Goal: Use online tool/utility: Utilize a website feature to perform a specific function

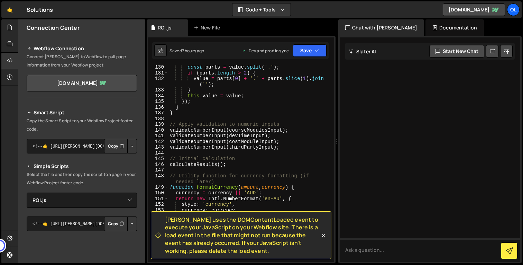
select select "45393"
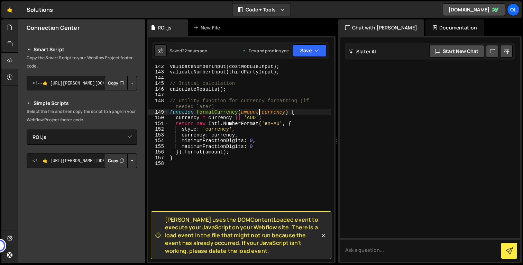
click at [258, 112] on div "validateNumberInput ( costModuleInput ) ; validateNumberInput ( thirdPartyInput…" at bounding box center [249, 167] width 163 height 208
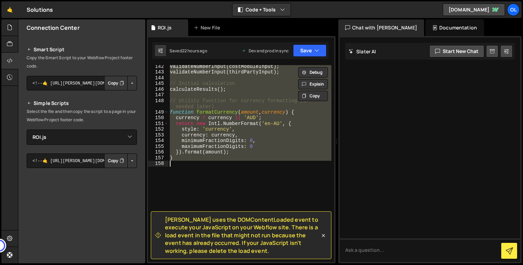
paste textarea "calculateResults();"
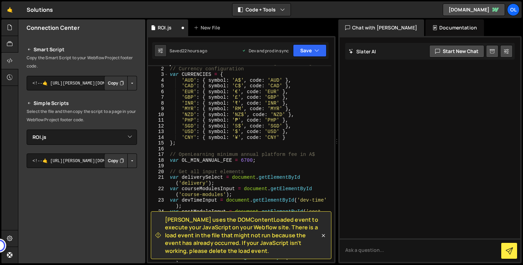
scroll to position [0, 0]
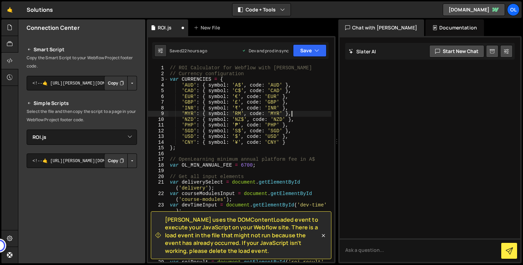
click at [296, 111] on div "// ROI Calculator for Webflow with [PERSON_NAME] // Currency configuration var …" at bounding box center [249, 172] width 163 height 214
click at [309, 51] on button "Save" at bounding box center [310, 50] width 34 height 12
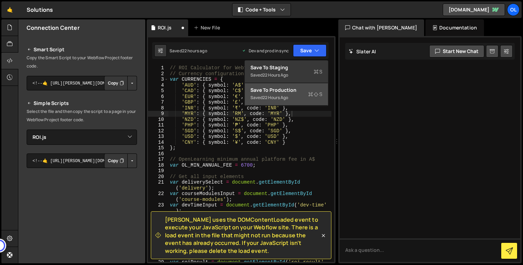
click at [302, 96] on div "Saved 22 hours ago" at bounding box center [286, 97] width 72 height 8
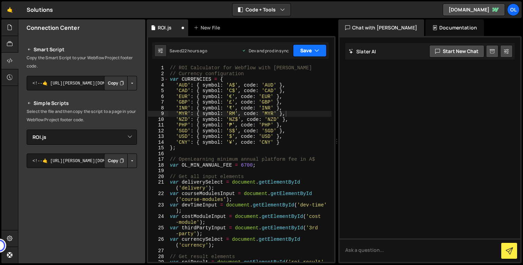
click at [310, 52] on button "Save" at bounding box center [310, 50] width 34 height 12
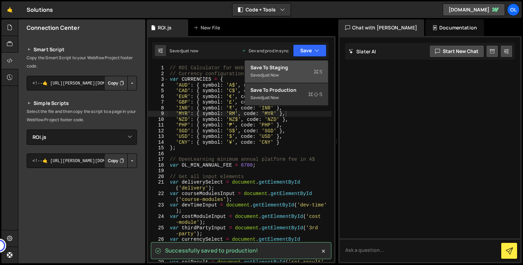
click at [301, 72] on div "Saved just now" at bounding box center [286, 75] width 72 height 8
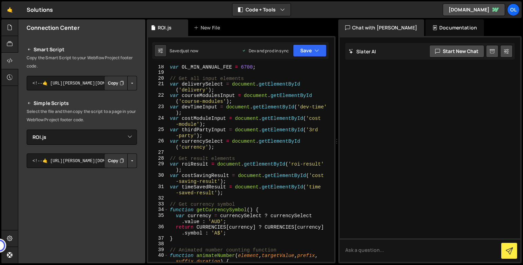
scroll to position [98, 0]
click at [235, 116] on div "var OL_MIN_ANNUAL_FEE = 6700 ; // Get all input elements var deliverySelect = d…" at bounding box center [249, 168] width 163 height 208
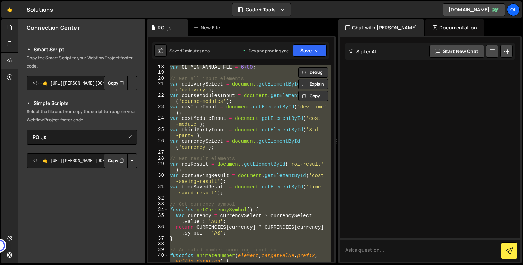
paste textarea
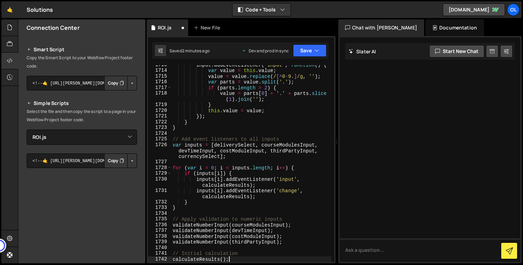
type textarea "// ROI Calculator for Webflow with [PERSON_NAME]"
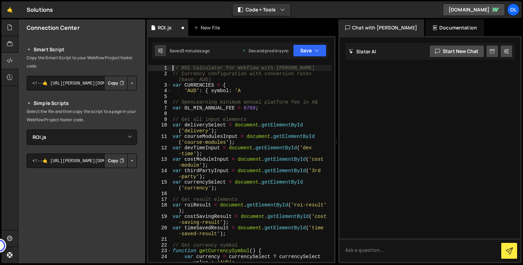
click at [239, 98] on div "// ROI Calculator for Webflow with [PERSON_NAME] // Currency configuration with…" at bounding box center [251, 172] width 160 height 214
click at [238, 97] on div "// ROI Calculator for Webflow with [PERSON_NAME] // Currency configuration with…" at bounding box center [251, 172] width 160 height 214
click at [245, 89] on div "// ROI Calculator for Webflow with [PERSON_NAME] // Currency configuration with…" at bounding box center [251, 172] width 160 height 214
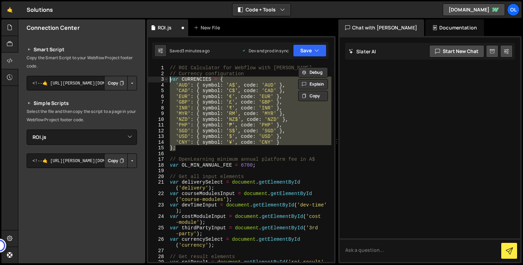
drag, startPoint x: 193, startPoint y: 149, endPoint x: 159, endPoint y: 78, distance: 78.1
click at [159, 78] on div "// ROI Calculator for Webflow with [PERSON_NAME] 1 2 3 4 5 6 7 8 9 10 11 12 13 …" at bounding box center [241, 163] width 186 height 196
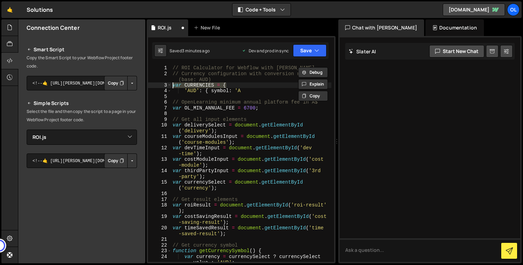
drag, startPoint x: 252, startPoint y: 87, endPoint x: 160, endPoint y: 86, distance: 92.0
click at [160, 86] on div "// ROI Calculator for Webflow with [PERSON_NAME] 1 2 3 4 5 6 7 8 9 10 11 12 13 …" at bounding box center [241, 163] width 186 height 196
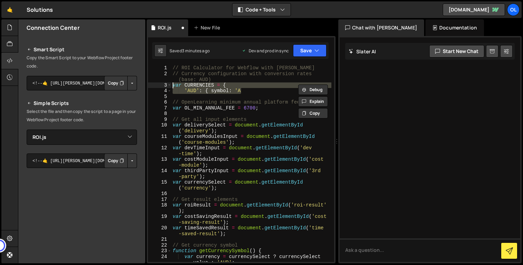
drag, startPoint x: 251, startPoint y: 90, endPoint x: 165, endPoint y: 87, distance: 86.2
click at [165, 87] on div "var CURRENCIES = { 1 2 3 4 5 6 7 8 9 10 11 12 13 14 15 16 17 18 19 20 21 22 23 …" at bounding box center [241, 163] width 186 height 196
paste textarea "};"
type textarea "};"
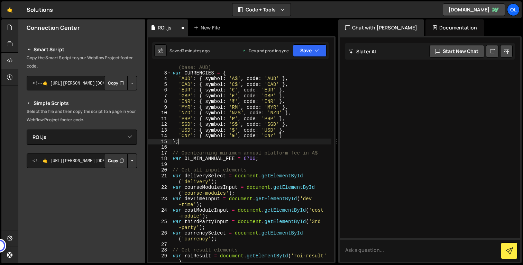
scroll to position [12, 0]
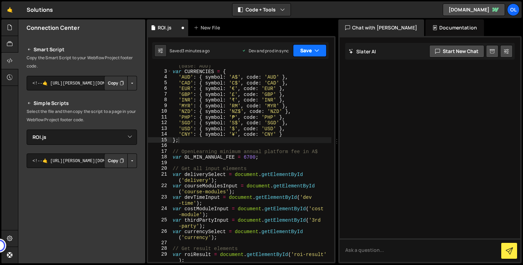
click at [304, 53] on button "Save" at bounding box center [310, 50] width 34 height 12
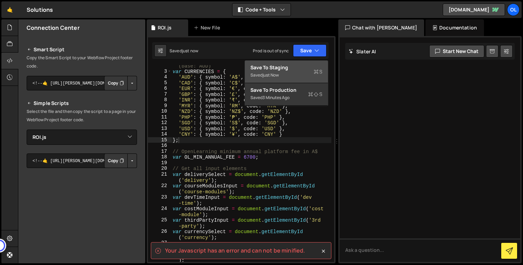
click at [297, 72] on div "Saved just now" at bounding box center [286, 75] width 72 height 8
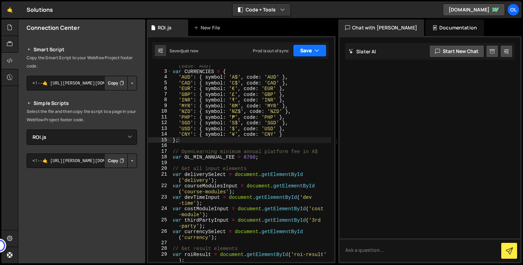
click at [303, 45] on button "Save" at bounding box center [310, 50] width 34 height 12
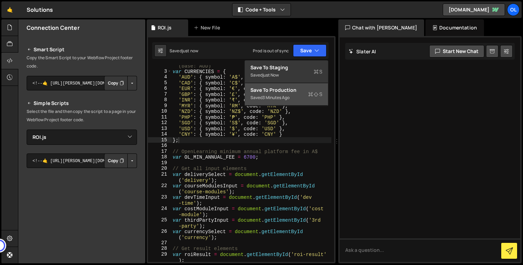
click at [303, 87] on div "Save to Production S" at bounding box center [286, 89] width 72 height 7
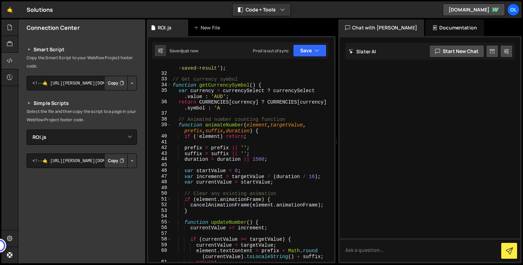
scroll to position [202, 0]
click at [289, 113] on div "var timeSavedResult = document . getElementById ( 'time -saved-result' ) ; // G…" at bounding box center [251, 166] width 160 height 214
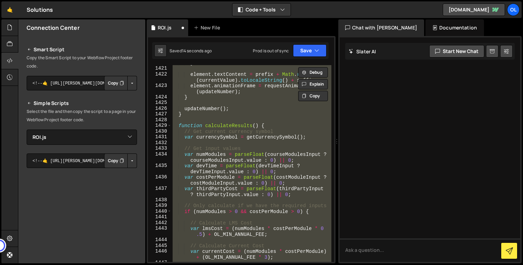
scroll to position [8676, 0]
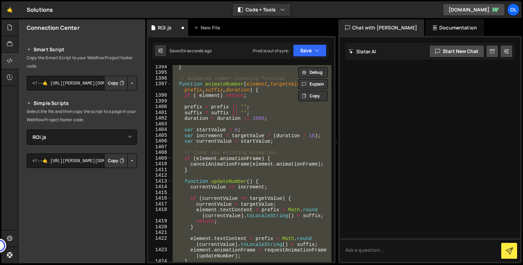
click at [289, 113] on div "} // Animated number counting function function animateNumber ( element , targe…" at bounding box center [251, 163] width 160 height 196
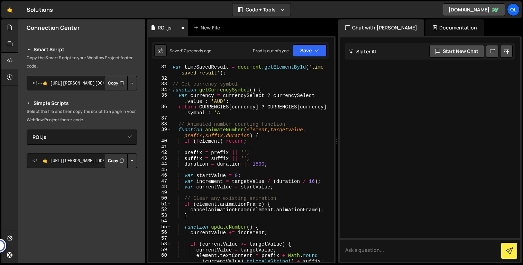
scroll to position [204, 0]
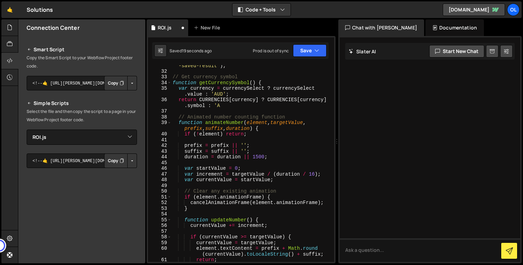
click at [260, 104] on div "var timeSavedResult = document . getElementById ( 'time -saved-result' ) ; // G…" at bounding box center [251, 164] width 160 height 214
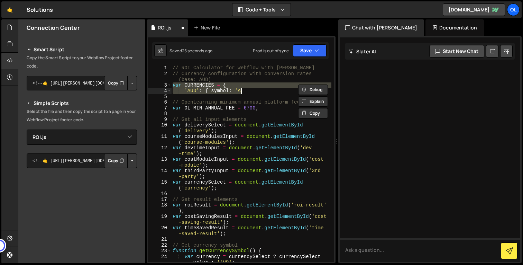
scroll to position [1023, 0]
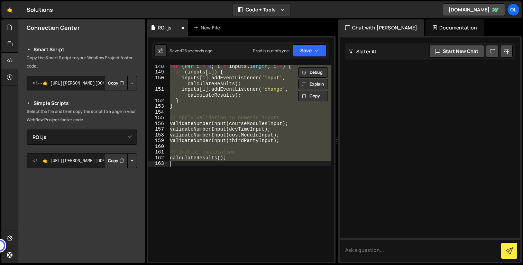
type textarea "// ROI Calculator for Webflow with [PERSON_NAME]"
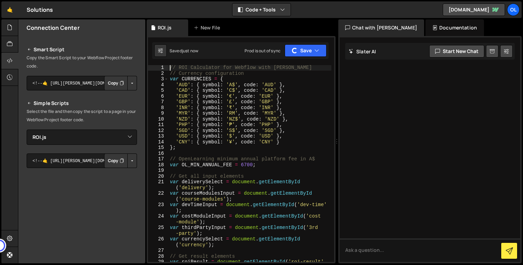
scroll to position [53, 0]
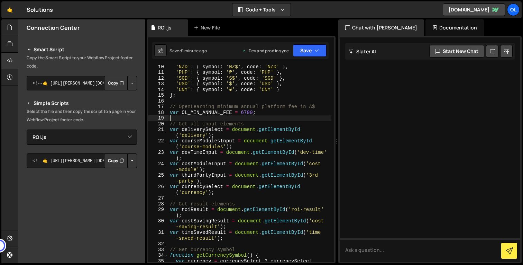
click at [234, 116] on div "'NZD' : { symbol : 'NZ$' , code : 'NZD' } , 'PHP' : { symbol : '₱' , code : 'PH…" at bounding box center [249, 171] width 163 height 214
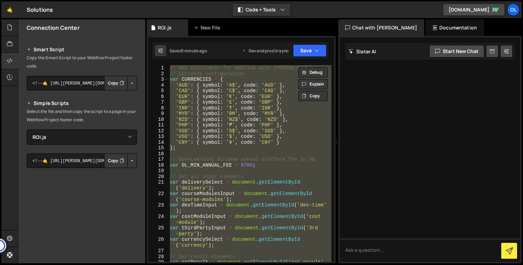
paste textarea
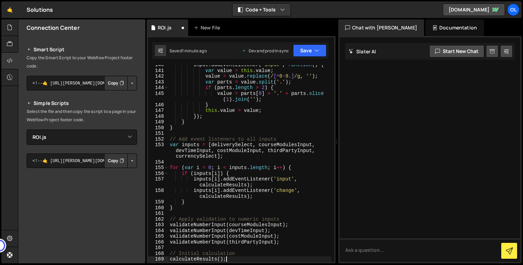
scroll to position [1042, 0]
type textarea "// ROI Calculator for Webflow with [PERSON_NAME]"
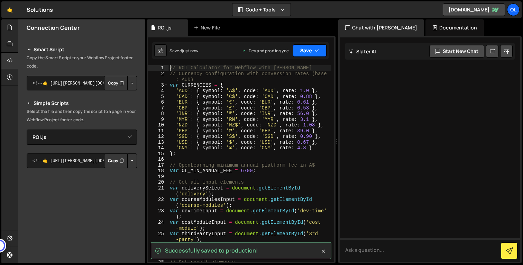
click at [307, 50] on button "Save" at bounding box center [310, 50] width 34 height 12
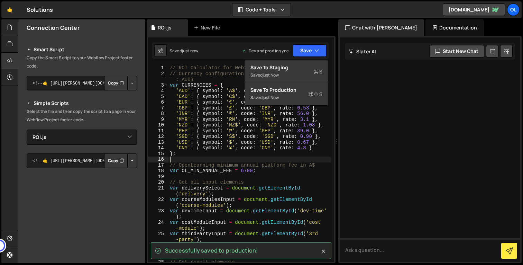
click at [278, 157] on div "// ROI Calculator for Webflow with [PERSON_NAME] // Currency configuration with…" at bounding box center [249, 172] width 163 height 214
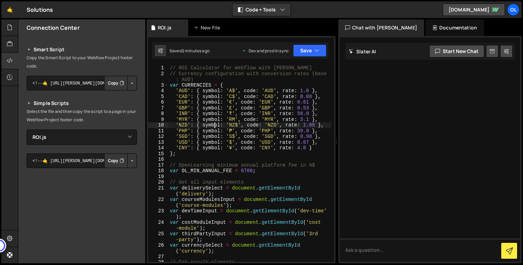
click at [215, 125] on div "// ROI Calculator for Webflow with [PERSON_NAME] // Currency configuration with…" at bounding box center [249, 172] width 163 height 214
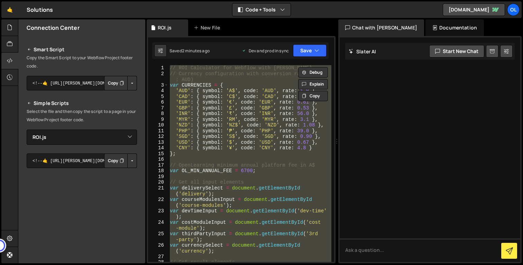
paste textarea
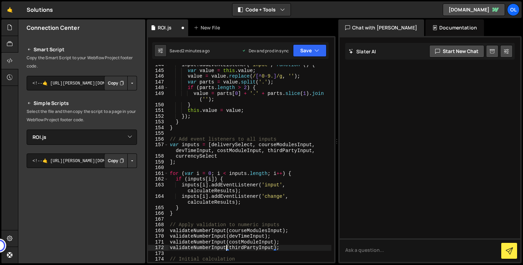
scroll to position [1030, 0]
type textarea "// ROI Calculator for Webflow with [PERSON_NAME]"
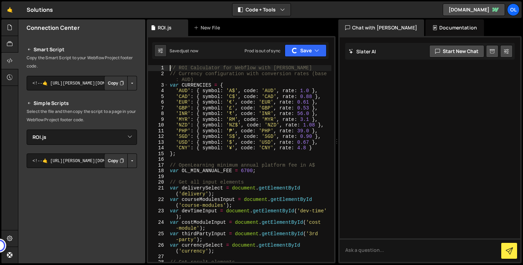
scroll to position [0, 0]
